Goal: Task Accomplishment & Management: Manage account settings

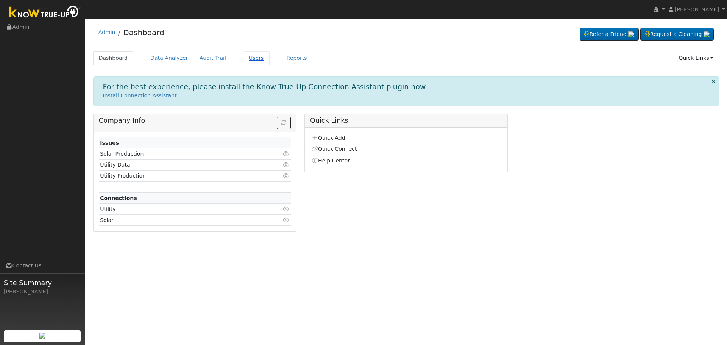
click at [250, 58] on link "Users" at bounding box center [256, 58] width 27 height 14
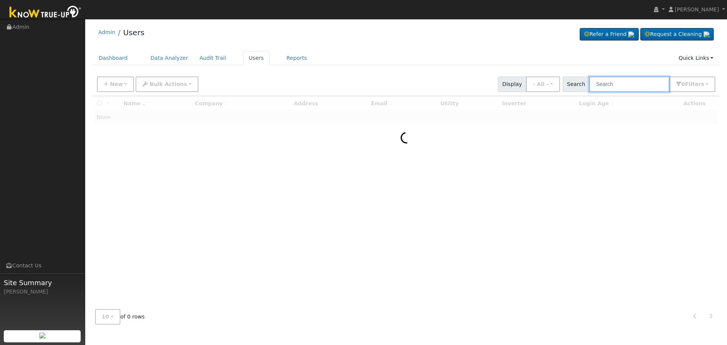
click at [627, 83] on input "text" at bounding box center [629, 84] width 80 height 16
paste input "[PERSON_NAME]"
type input "[PERSON_NAME]"
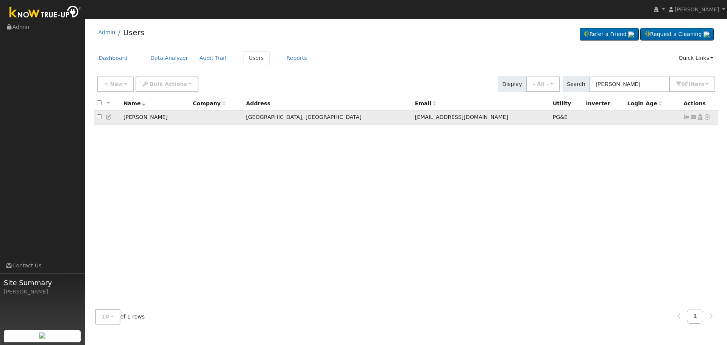
click at [685, 119] on icon at bounding box center [686, 116] width 7 height 5
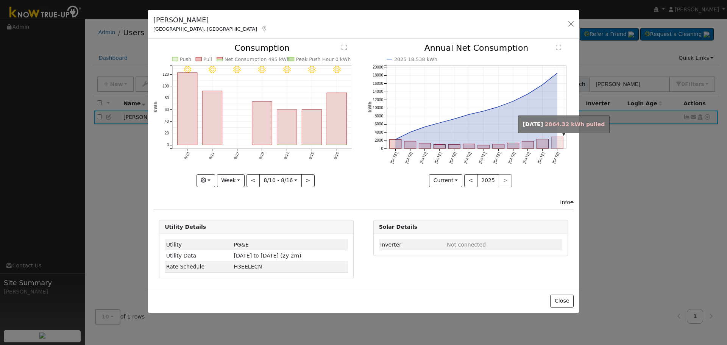
click at [560, 139] on rect "onclick=""" at bounding box center [557, 143] width 12 height 12
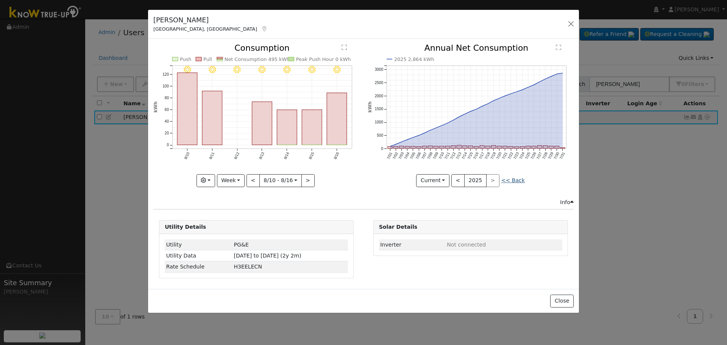
click at [513, 181] on link "<< Back" at bounding box center [512, 180] width 23 height 6
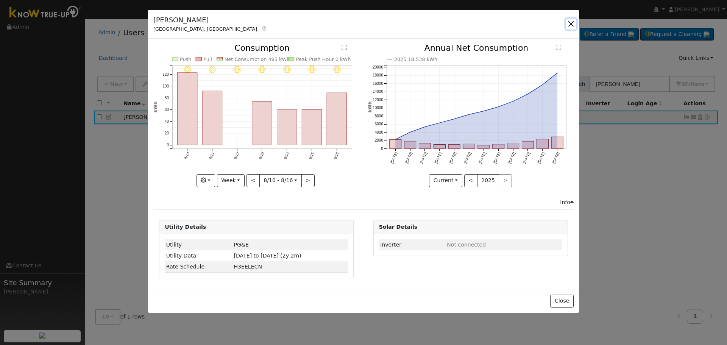
click at [568, 24] on button "button" at bounding box center [571, 24] width 11 height 11
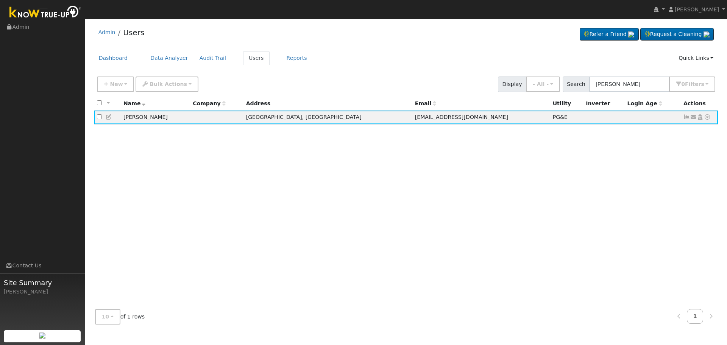
click at [623, 231] on div "All None All on page None on page Name Company Address Email Utility Inverter L…" at bounding box center [406, 199] width 626 height 207
